Goal: Navigation & Orientation: Find specific page/section

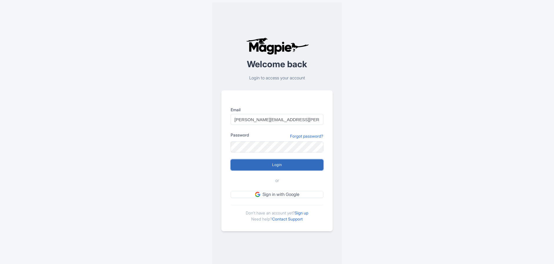
click at [267, 162] on input "Login" at bounding box center [277, 164] width 93 height 11
type input "Logging in..."
